Goal: Task Accomplishment & Management: Manage account settings

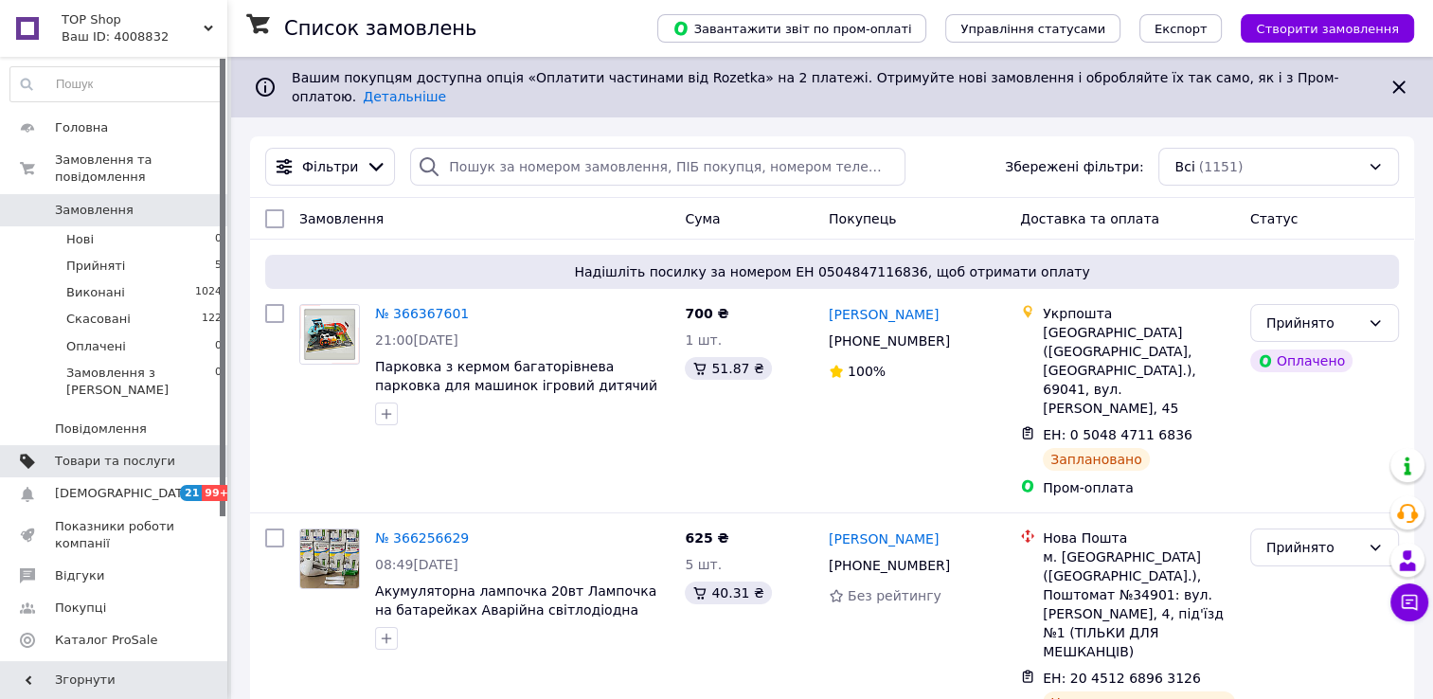
click at [75, 453] on span "Товари та послуги" at bounding box center [115, 461] width 120 height 17
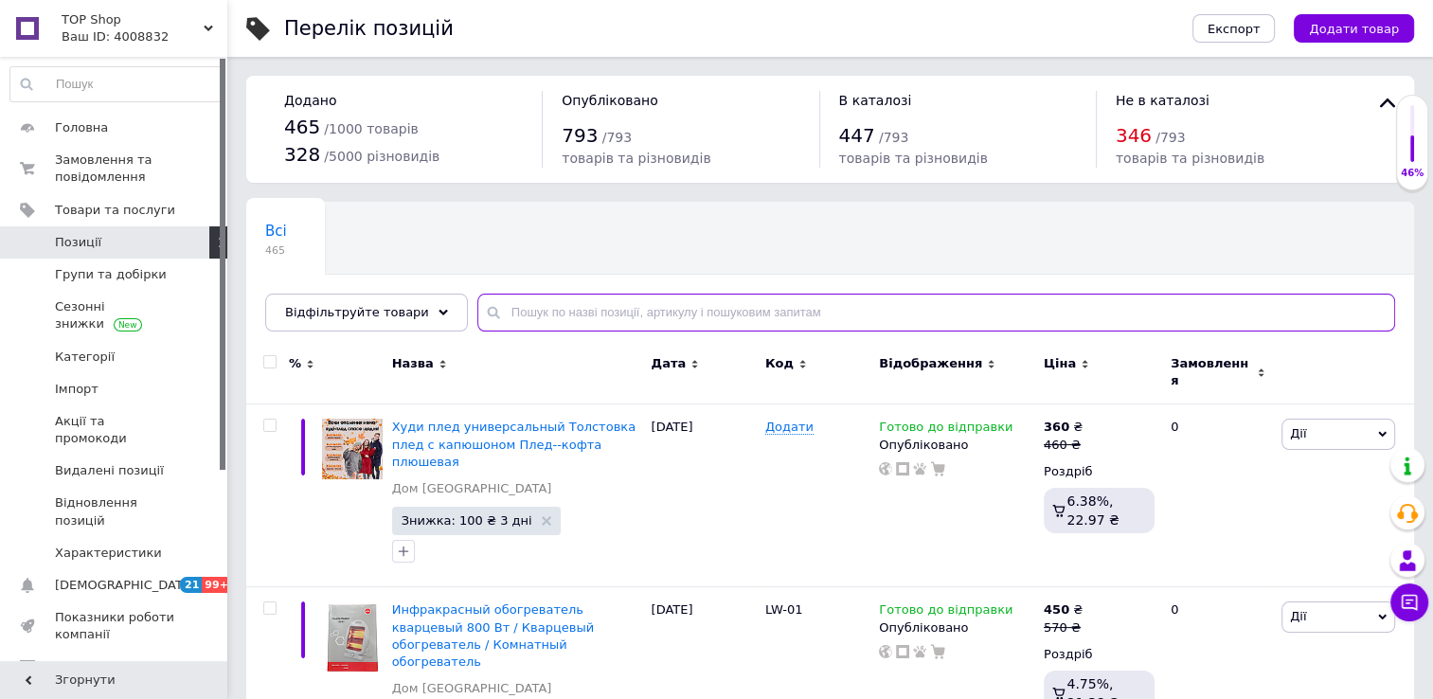
click at [516, 300] on input "text" at bounding box center [936, 313] width 918 height 38
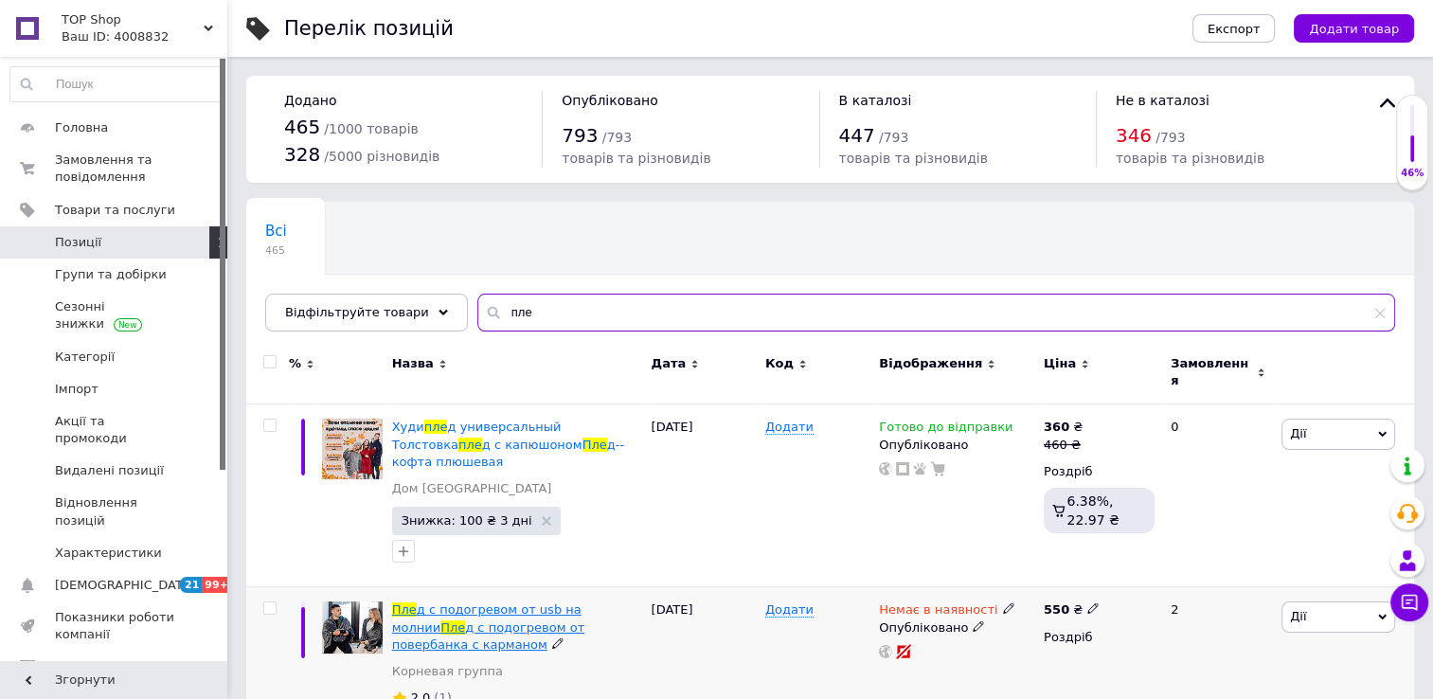
type input "пле"
click at [439, 602] on span "д с подогревом от usb на молнии" at bounding box center [486, 617] width 189 height 31
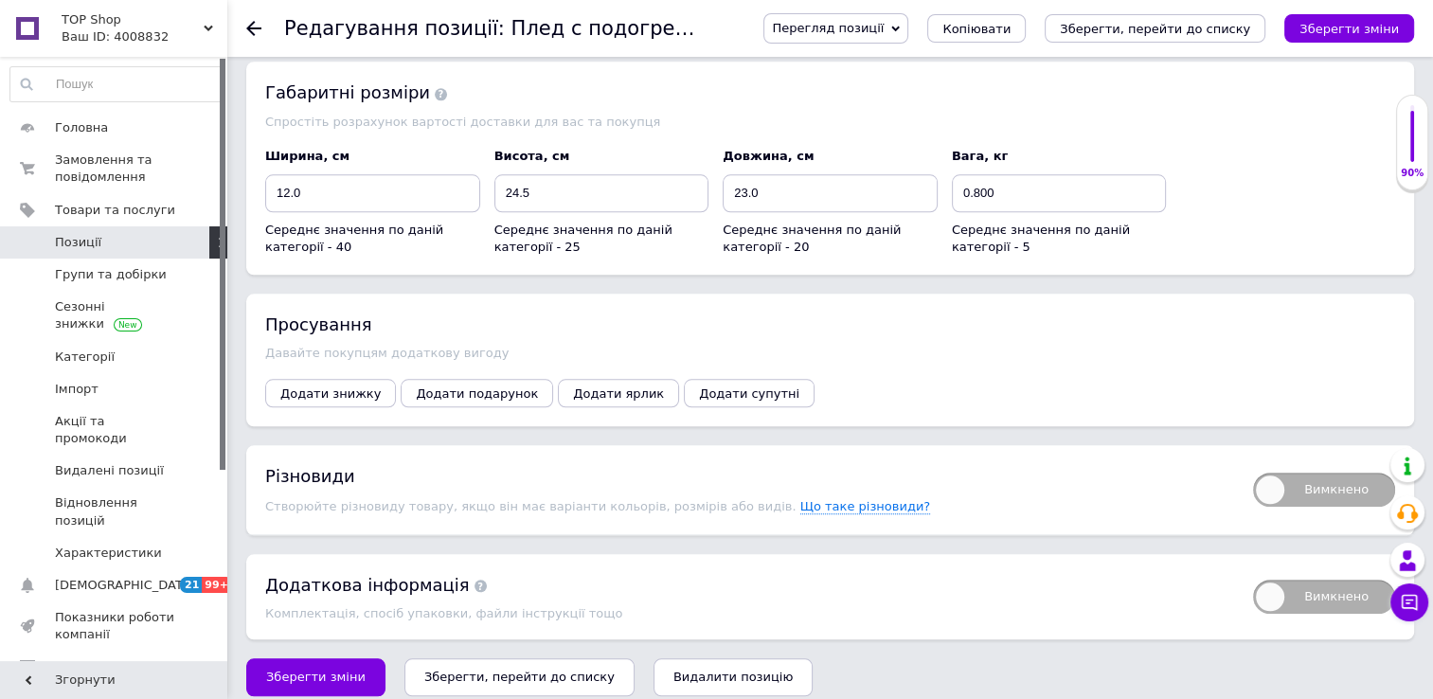
scroll to position [1944, 0]
click at [315, 658] on button "Зберегти зміни" at bounding box center [315, 677] width 139 height 38
click at [508, 670] on icon "Зберегти, перейти до списку" at bounding box center [519, 677] width 190 height 14
